Goal: Task Accomplishment & Management: Manage account settings

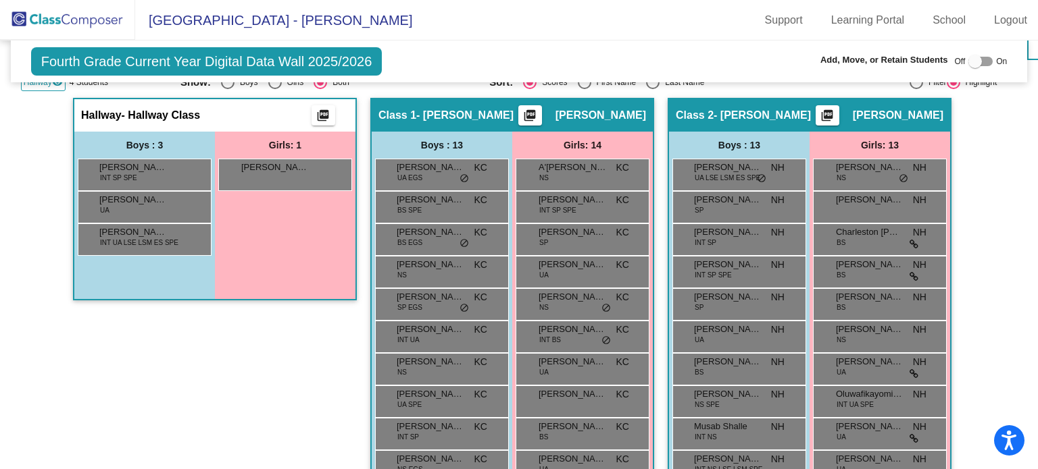
scroll to position [527, 0]
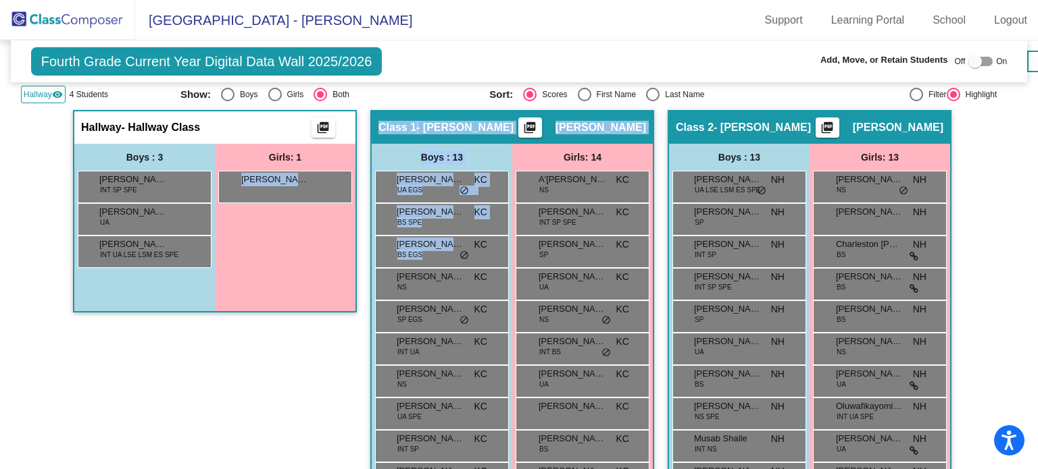
drag, startPoint x: 311, startPoint y: 184, endPoint x: 362, endPoint y: 208, distance: 56.5
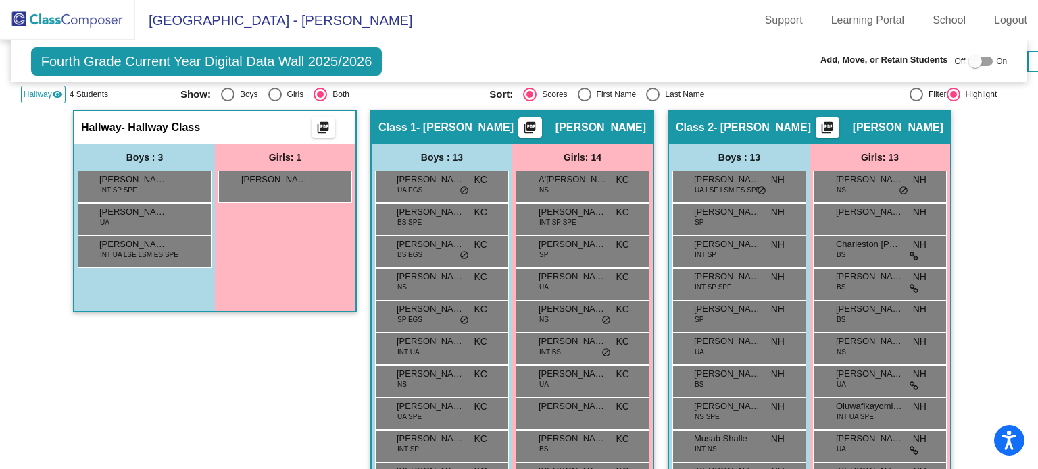
click at [305, 210] on div "Girls: 1 [PERSON_NAME] lock do_not_disturb_alt" at bounding box center [285, 228] width 141 height 168
click at [973, 60] on div at bounding box center [975, 62] width 14 height 14
checkbox input "true"
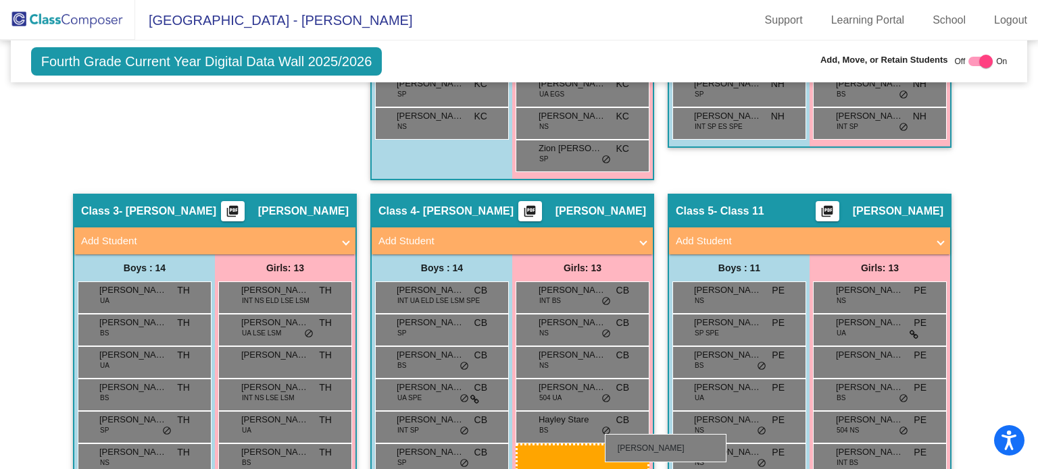
scroll to position [1010, 0]
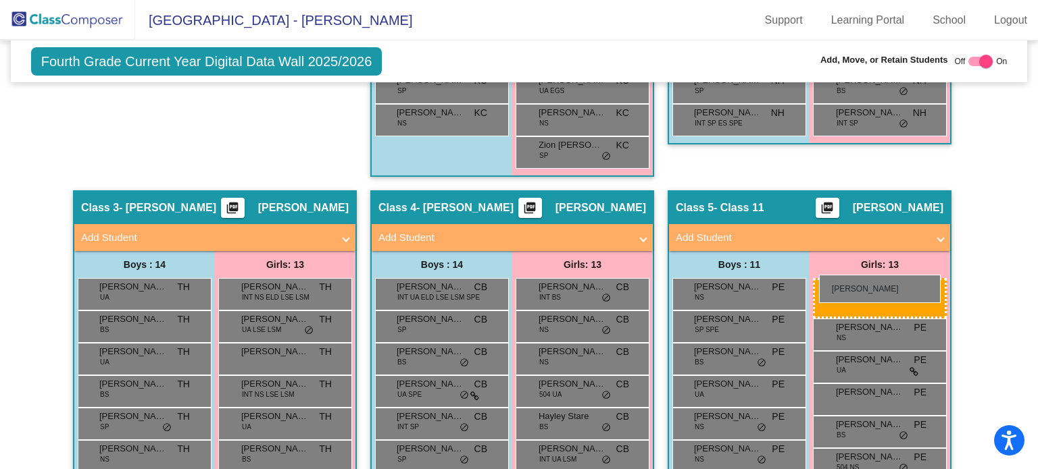
drag, startPoint x: 269, startPoint y: 211, endPoint x: 819, endPoint y: 275, distance: 553.6
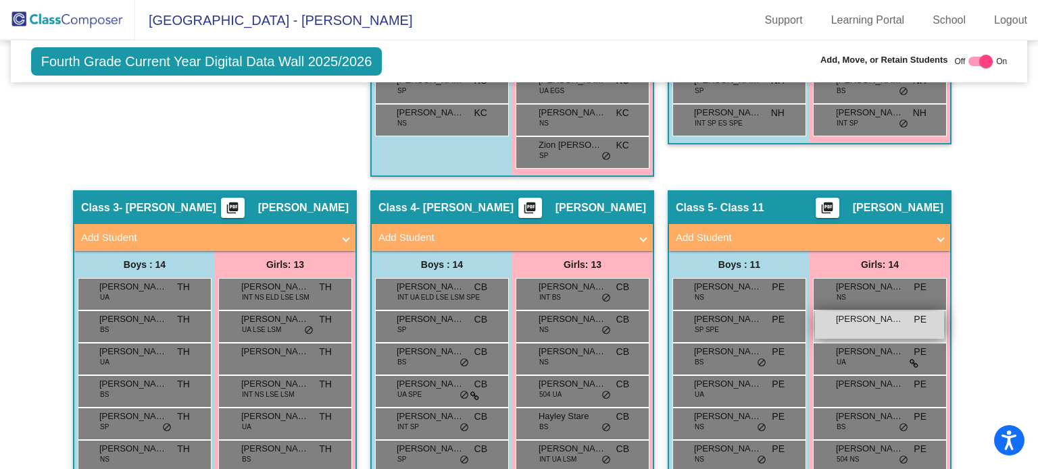
click at [838, 318] on span "[PERSON_NAME]" at bounding box center [870, 320] width 68 height 14
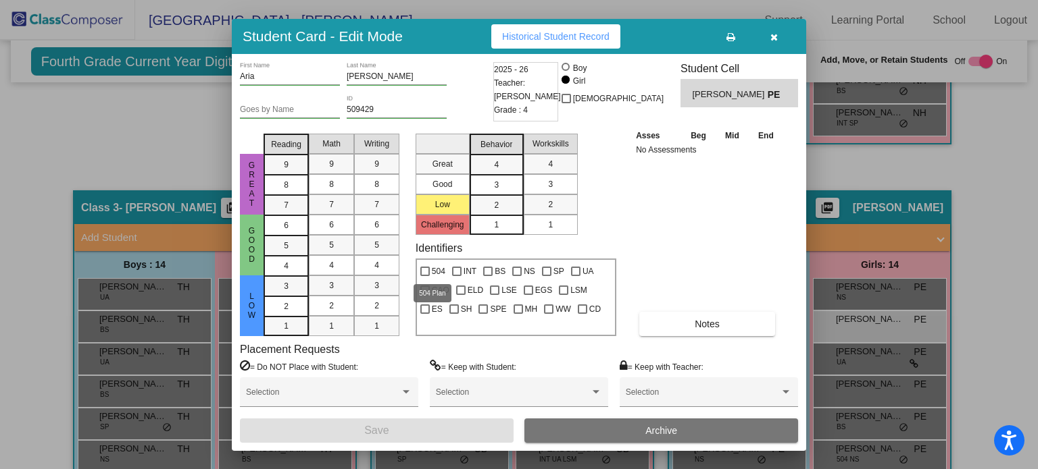
click at [427, 268] on div at bounding box center [424, 271] width 9 height 9
click at [425, 276] on input "504" at bounding box center [424, 276] width 1 height 1
checkbox input "true"
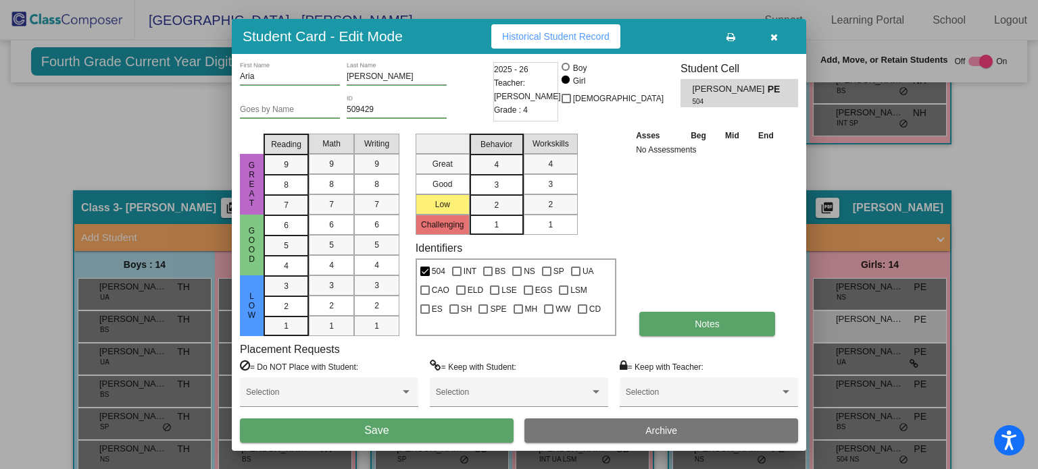
click at [660, 319] on button "Notes" at bounding box center [707, 324] width 136 height 24
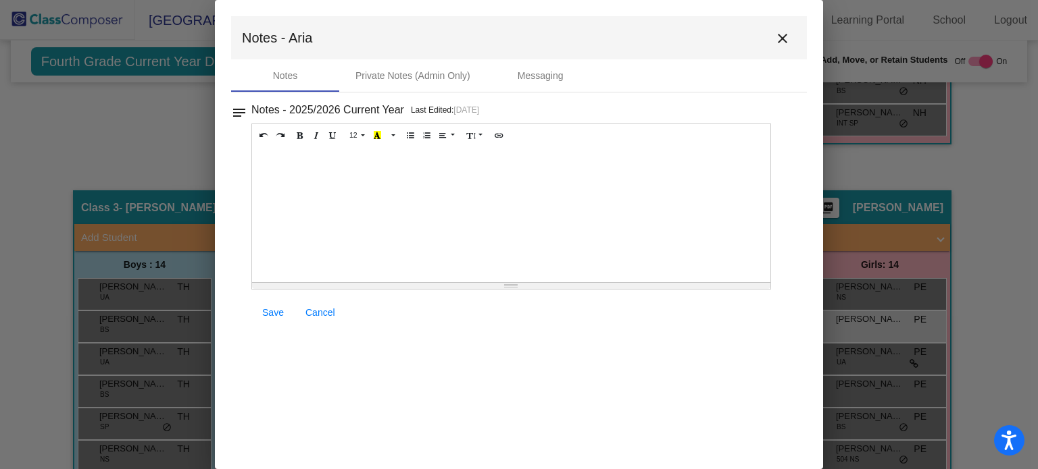
click at [305, 173] on div at bounding box center [511, 214] width 518 height 135
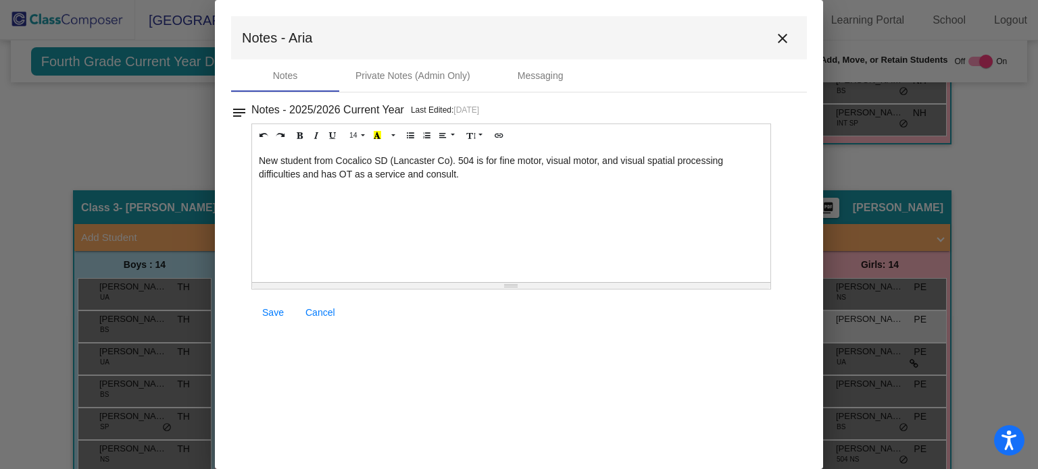
click at [269, 307] on span "Save" at bounding box center [273, 312] width 22 height 11
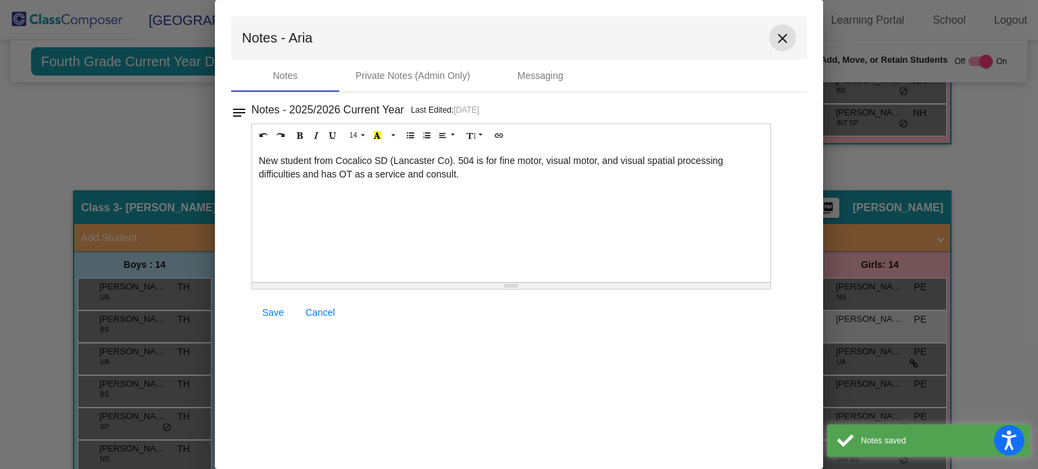
click at [779, 38] on mat-icon "close" at bounding box center [782, 38] width 16 height 16
